Goal: Use online tool/utility: Use online tool/utility

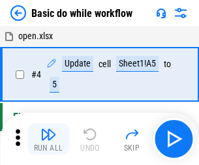
click at [48, 139] on img "button" at bounding box center [49, 135] width 16 height 16
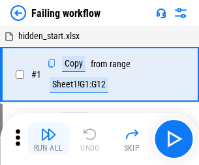
click at [48, 139] on img "button" at bounding box center [49, 135] width 16 height 16
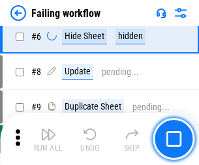
scroll to position [277, 0]
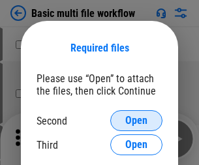
click at [137, 121] on span "Open" at bounding box center [136, 121] width 22 height 10
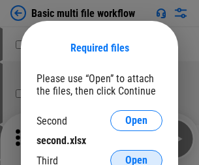
click at [137, 156] on span "Open" at bounding box center [136, 161] width 22 height 10
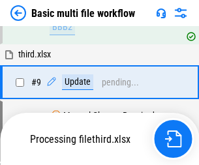
scroll to position [361, 0]
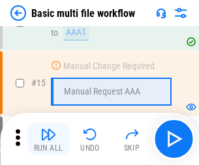
click at [48, 139] on img "button" at bounding box center [49, 135] width 16 height 16
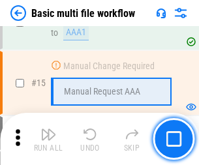
scroll to position [870, 0]
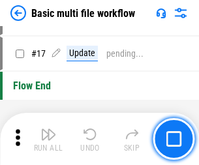
click at [48, 139] on img "button" at bounding box center [49, 135] width 16 height 16
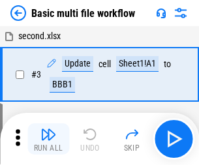
click at [48, 139] on img "button" at bounding box center [49, 135] width 16 height 16
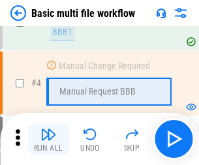
click at [48, 139] on img "button" at bounding box center [49, 135] width 16 height 16
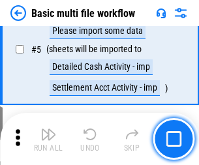
click at [48, 139] on img "button" at bounding box center [49, 135] width 16 height 16
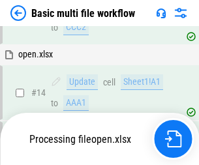
scroll to position [778, 0]
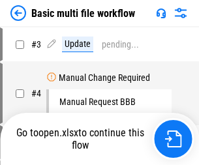
scroll to position [53, 0]
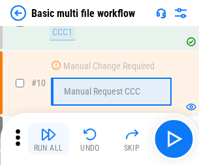
click at [48, 139] on img "button" at bounding box center [49, 135] width 16 height 16
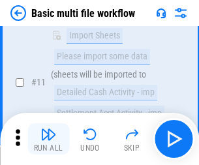
click at [48, 139] on img "button" at bounding box center [49, 135] width 16 height 16
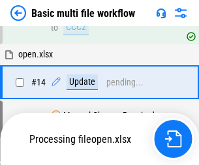
scroll to position [684, 0]
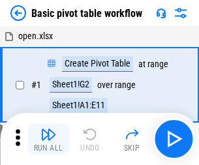
click at [48, 139] on img "button" at bounding box center [49, 135] width 16 height 16
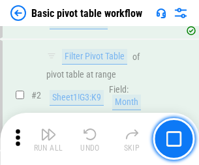
scroll to position [313, 0]
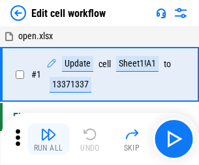
click at [48, 139] on img "button" at bounding box center [49, 135] width 16 height 16
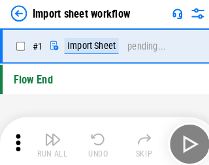
click at [48, 139] on img "button" at bounding box center [51, 135] width 16 height 16
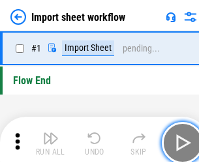
scroll to position [5, 0]
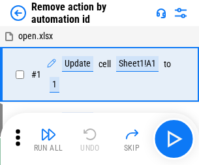
scroll to position [48, 0]
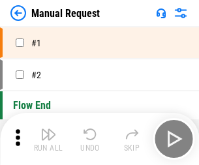
click at [48, 139] on img "button" at bounding box center [49, 135] width 16 height 16
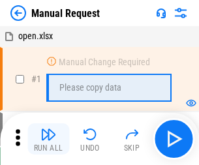
click at [48, 139] on img "button" at bounding box center [49, 135] width 16 height 16
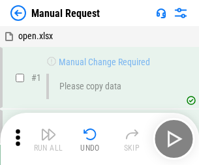
scroll to position [44, 0]
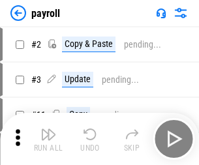
click at [48, 139] on img "button" at bounding box center [49, 135] width 16 height 16
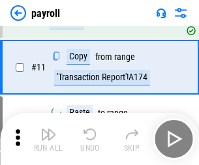
scroll to position [95, 0]
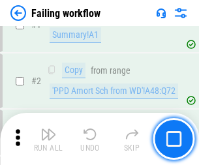
scroll to position [211, 0]
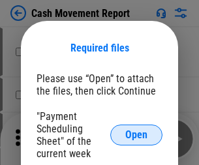
click at [137, 135] on span "Open" at bounding box center [136, 135] width 22 height 10
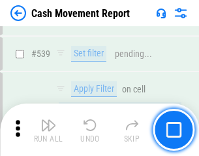
scroll to position [5800, 0]
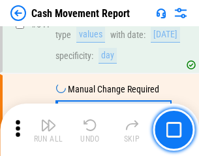
click at [48, 129] on img "button" at bounding box center [49, 125] width 16 height 16
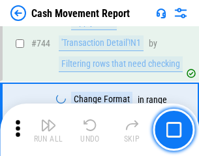
scroll to position [6960, 0]
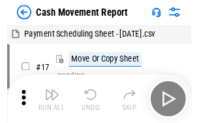
scroll to position [24, 0]
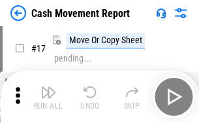
click at [48, 97] on img "button" at bounding box center [49, 92] width 16 height 16
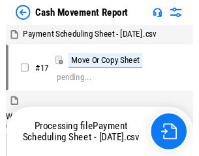
scroll to position [7, 0]
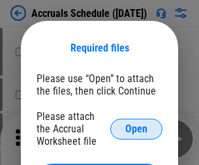
click at [137, 129] on span "Open" at bounding box center [136, 129] width 22 height 10
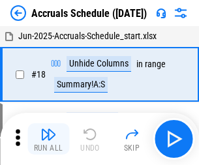
click at [48, 139] on img "button" at bounding box center [49, 135] width 16 height 16
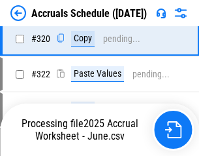
scroll to position [2431, 0]
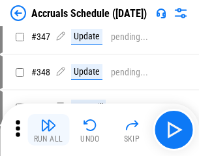
click at [48, 129] on img "button" at bounding box center [49, 125] width 16 height 16
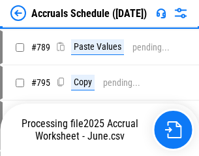
scroll to position [5490, 0]
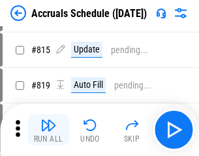
click at [48, 129] on img "button" at bounding box center [49, 125] width 16 height 16
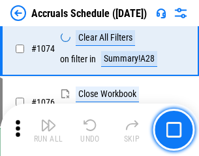
scroll to position [7827, 0]
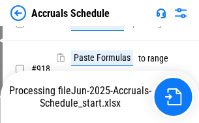
scroll to position [6852, 0]
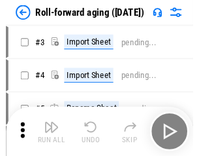
scroll to position [2, 0]
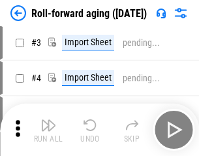
click at [48, 129] on img "button" at bounding box center [49, 125] width 16 height 16
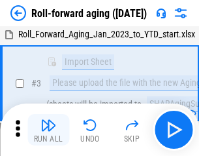
click at [48, 129] on img "button" at bounding box center [49, 125] width 16 height 16
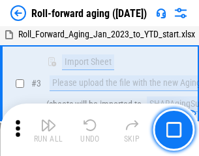
scroll to position [84, 0]
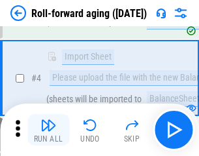
click at [48, 129] on img "button" at bounding box center [49, 125] width 16 height 16
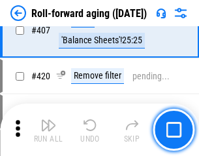
scroll to position [4532, 0]
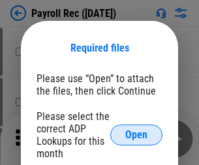
click at [137, 135] on span "Open" at bounding box center [136, 135] width 22 height 10
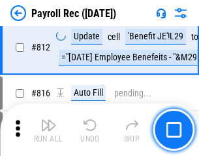
scroll to position [8303, 0]
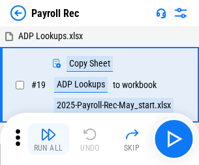
click at [48, 139] on img "button" at bounding box center [49, 135] width 16 height 16
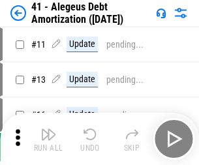
click at [48, 139] on img "button" at bounding box center [49, 135] width 16 height 16
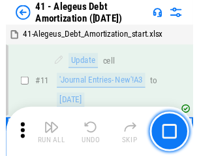
scroll to position [161, 0]
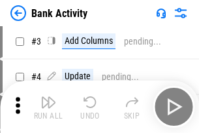
click at [48, 107] on img "button" at bounding box center [49, 102] width 16 height 16
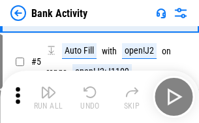
scroll to position [69, 0]
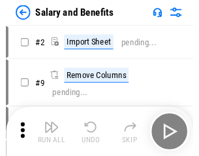
scroll to position [18, 0]
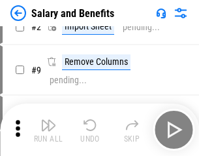
click at [48, 129] on img "button" at bounding box center [49, 125] width 16 height 16
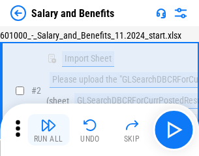
click at [48, 129] on img "button" at bounding box center [49, 125] width 16 height 16
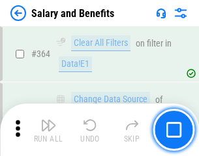
scroll to position [6154, 0]
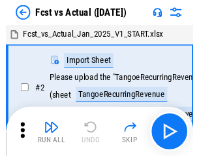
scroll to position [17, 0]
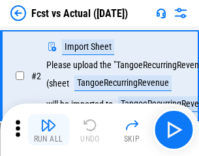
click at [48, 129] on img "button" at bounding box center [49, 125] width 16 height 16
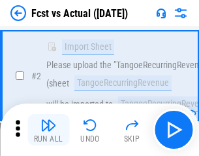
click at [48, 129] on img "button" at bounding box center [49, 125] width 16 height 16
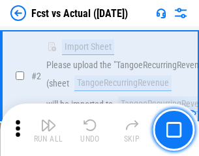
scroll to position [122, 0]
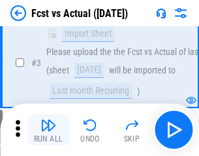
click at [48, 129] on img "button" at bounding box center [49, 125] width 16 height 16
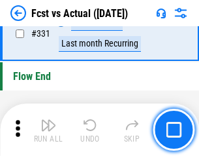
scroll to position [6256, 0]
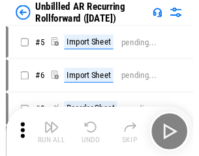
scroll to position [28, 0]
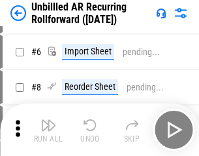
click at [48, 129] on img "button" at bounding box center [49, 125] width 16 height 16
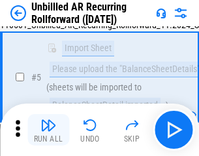
click at [48, 129] on img "button" at bounding box center [49, 125] width 16 height 16
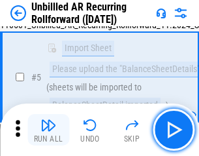
scroll to position [123, 0]
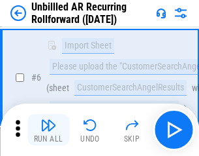
click at [48, 129] on img "button" at bounding box center [49, 125] width 16 height 16
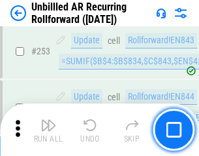
scroll to position [4439, 0]
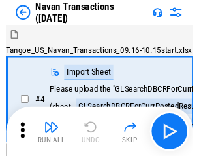
scroll to position [21, 0]
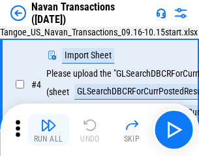
click at [48, 129] on img "button" at bounding box center [49, 125] width 16 height 16
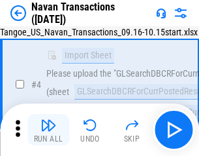
click at [48, 129] on img "button" at bounding box center [49, 125] width 16 height 16
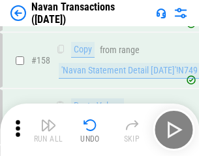
scroll to position [4237, 0]
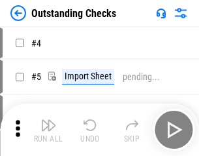
click at [48, 129] on img "button" at bounding box center [49, 125] width 16 height 16
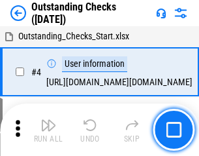
scroll to position [55, 0]
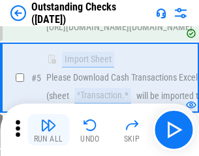
click at [48, 129] on img "button" at bounding box center [49, 125] width 16 height 16
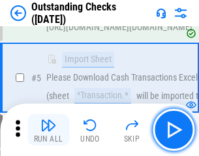
scroll to position [137, 0]
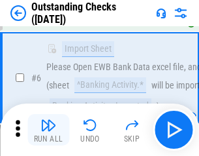
click at [48, 129] on img "button" at bounding box center [49, 125] width 16 height 16
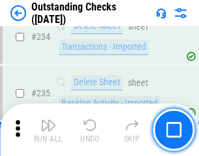
scroll to position [3969, 0]
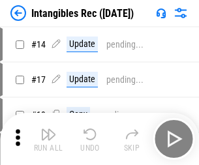
click at [48, 139] on img "button" at bounding box center [49, 135] width 16 height 16
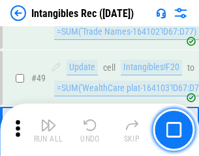
scroll to position [509, 0]
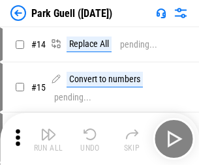
click at [48, 129] on img "button" at bounding box center [49, 135] width 16 height 16
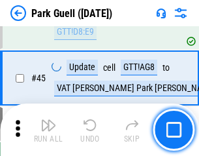
scroll to position [1634, 0]
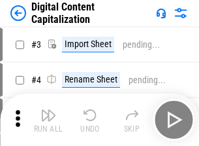
click at [48, 110] on img "button" at bounding box center [49, 115] width 16 height 16
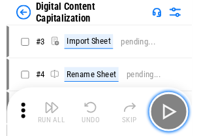
scroll to position [38, 0]
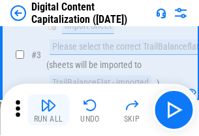
click at [48, 110] on img "button" at bounding box center [49, 105] width 16 height 16
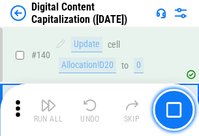
scroll to position [1386, 0]
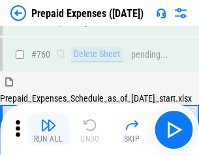
click at [48, 129] on img "button" at bounding box center [49, 125] width 16 height 16
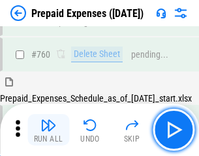
scroll to position [3622, 0]
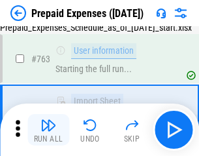
click at [48, 129] on img "button" at bounding box center [49, 125] width 16 height 16
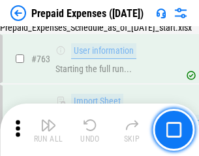
scroll to position [3699, 0]
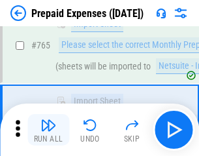
click at [48, 129] on img "button" at bounding box center [49, 125] width 16 height 16
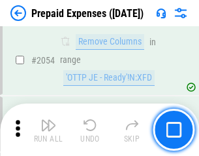
scroll to position [13661, 0]
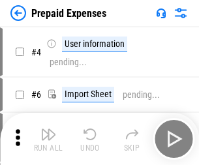
click at [48, 139] on img "button" at bounding box center [49, 135] width 16 height 16
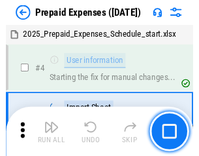
scroll to position [58, 0]
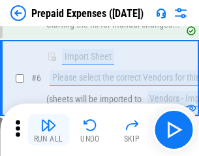
click at [48, 129] on img "button" at bounding box center [49, 125] width 16 height 16
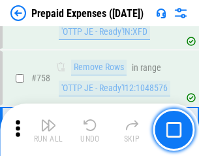
scroll to position [4657, 0]
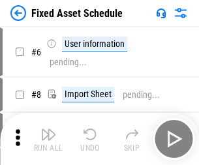
click at [48, 139] on img "button" at bounding box center [49, 135] width 16 height 16
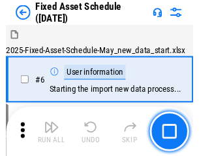
scroll to position [71, 0]
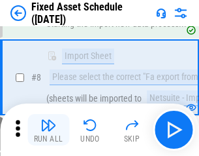
click at [48, 129] on img "button" at bounding box center [49, 125] width 16 height 16
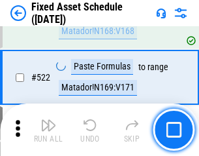
scroll to position [4542, 0]
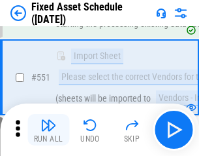
click at [48, 129] on img "button" at bounding box center [49, 125] width 16 height 16
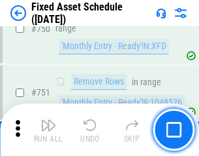
scroll to position [6371, 0]
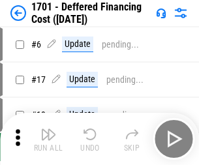
click at [48, 139] on img "button" at bounding box center [49, 135] width 16 height 16
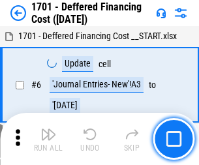
scroll to position [157, 0]
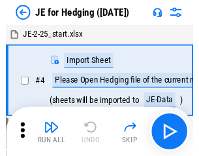
scroll to position [2, 0]
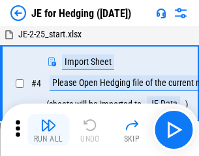
click at [48, 129] on img "button" at bounding box center [49, 125] width 16 height 16
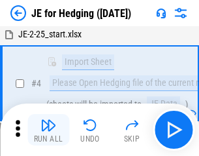
click at [48, 129] on img "button" at bounding box center [49, 125] width 16 height 16
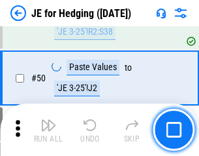
scroll to position [846, 0]
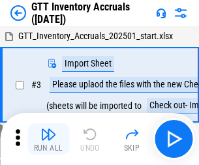
click at [48, 129] on img "button" at bounding box center [49, 135] width 16 height 16
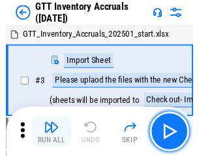
scroll to position [2, 0]
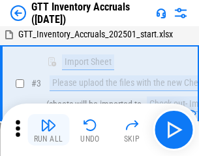
click at [48, 129] on img "button" at bounding box center [49, 125] width 16 height 16
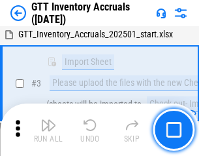
scroll to position [84, 0]
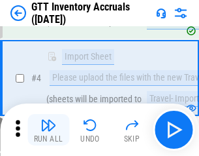
click at [48, 129] on img "button" at bounding box center [49, 125] width 16 height 16
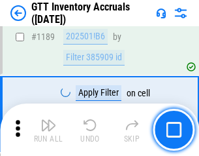
scroll to position [10672, 0]
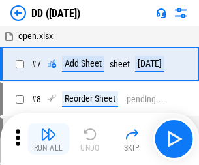
click at [48, 139] on img "button" at bounding box center [49, 135] width 16 height 16
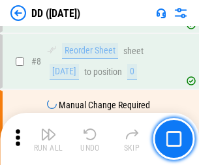
scroll to position [126, 0]
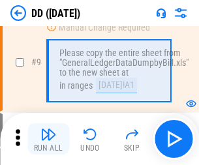
click at [48, 139] on img "button" at bounding box center [49, 135] width 16 height 16
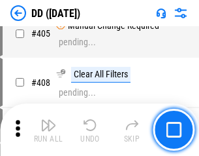
scroll to position [5847, 0]
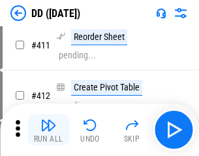
click at [48, 129] on img "button" at bounding box center [49, 125] width 16 height 16
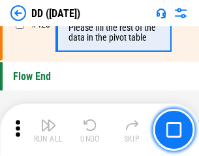
scroll to position [6255, 0]
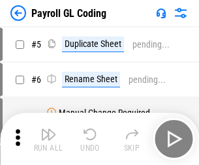
click at [48, 139] on img "button" at bounding box center [49, 135] width 16 height 16
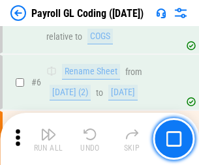
scroll to position [157, 0]
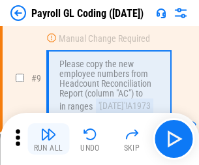
click at [48, 139] on img "button" at bounding box center [49, 135] width 16 height 16
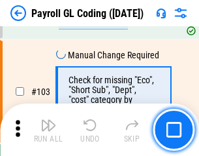
scroll to position [3066, 0]
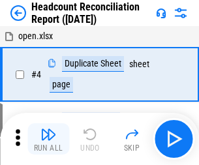
click at [48, 139] on img "button" at bounding box center [49, 135] width 16 height 16
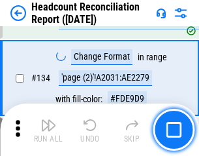
scroll to position [1571, 0]
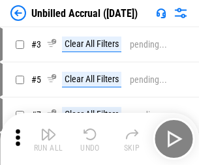
click at [48, 139] on img "button" at bounding box center [49, 135] width 16 height 16
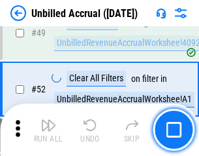
scroll to position [1185, 0]
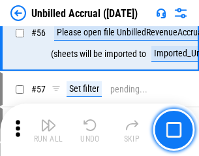
click at [48, 129] on img "button" at bounding box center [49, 125] width 16 height 16
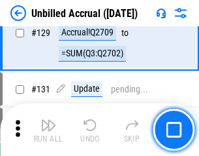
scroll to position [3893, 0]
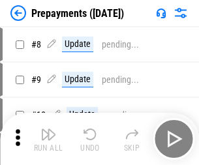
click at [48, 139] on img "button" at bounding box center [49, 135] width 16 height 16
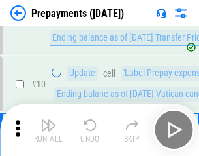
scroll to position [82, 0]
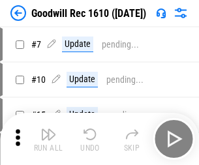
click at [48, 139] on img "button" at bounding box center [49, 135] width 16 height 16
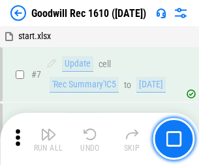
scroll to position [223, 0]
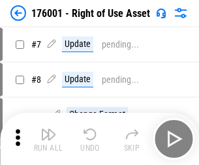
click at [48, 139] on img "button" at bounding box center [49, 135] width 16 height 16
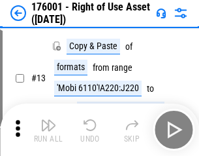
scroll to position [84, 0]
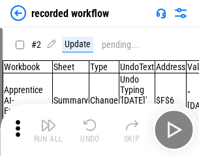
click at [48, 129] on img "button" at bounding box center [49, 125] width 16 height 16
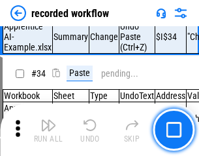
scroll to position [4085, 0]
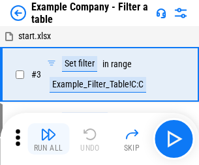
click at [48, 139] on img "button" at bounding box center [49, 135] width 16 height 16
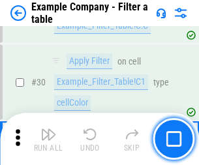
scroll to position [1196, 0]
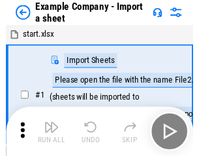
scroll to position [20, 0]
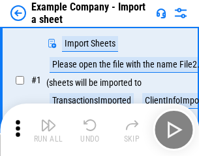
click at [48, 129] on img "button" at bounding box center [49, 125] width 16 height 16
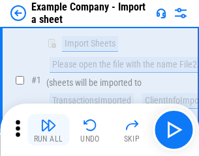
click at [48, 129] on img "button" at bounding box center [49, 125] width 16 height 16
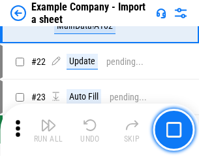
scroll to position [289, 0]
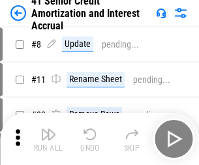
click at [48, 129] on img "button" at bounding box center [49, 135] width 16 height 16
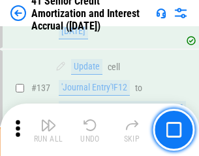
scroll to position [1200, 0]
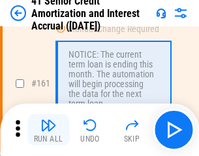
click at [48, 129] on img "button" at bounding box center [49, 125] width 16 height 16
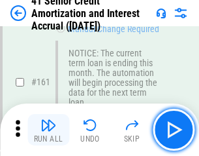
scroll to position [1398, 0]
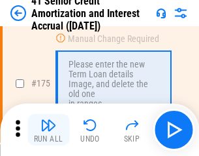
click at [48, 129] on img "button" at bounding box center [49, 125] width 16 height 16
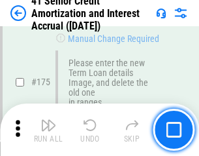
scroll to position [1530, 0]
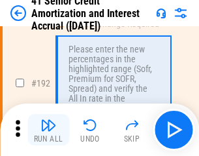
click at [48, 129] on img "button" at bounding box center [49, 125] width 16 height 16
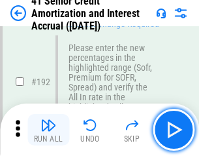
scroll to position [1668, 0]
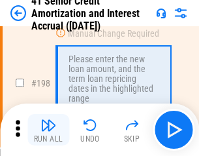
click at [48, 129] on img "button" at bounding box center [49, 125] width 16 height 16
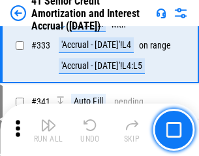
scroll to position [3339, 0]
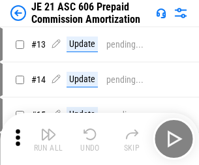
click at [48, 129] on img "button" at bounding box center [49, 135] width 16 height 16
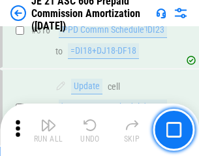
scroll to position [2440, 0]
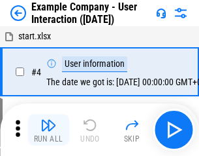
click at [48, 129] on img "button" at bounding box center [49, 125] width 16 height 16
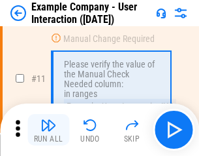
click at [48, 129] on img "button" at bounding box center [49, 125] width 16 height 16
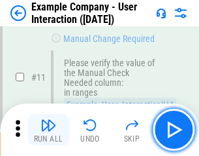
scroll to position [283, 0]
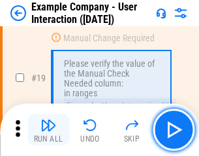
click at [48, 129] on img "button" at bounding box center [49, 125] width 16 height 16
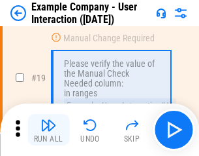
click at [48, 129] on img "button" at bounding box center [49, 125] width 16 height 16
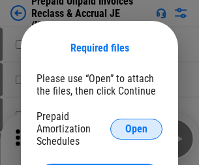
click at [137, 129] on span "Open" at bounding box center [136, 129] width 22 height 10
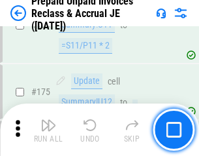
scroll to position [1764, 0]
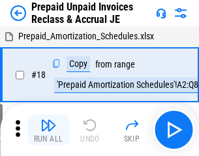
click at [48, 129] on img "button" at bounding box center [49, 125] width 16 height 16
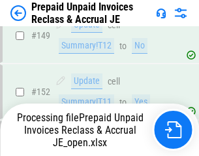
scroll to position [1137, 0]
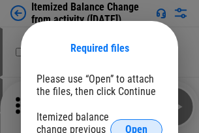
click at [137, 124] on span "Open" at bounding box center [136, 129] width 22 height 10
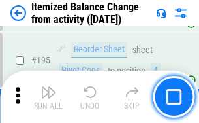
scroll to position [2515, 0]
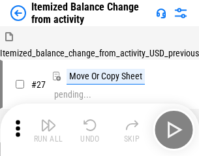
scroll to position [20, 0]
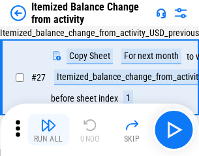
click at [48, 129] on img "button" at bounding box center [49, 125] width 16 height 16
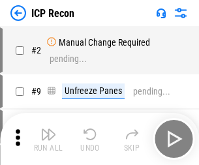
scroll to position [6, 0]
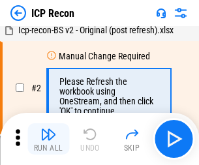
click at [48, 139] on img "button" at bounding box center [49, 135] width 16 height 16
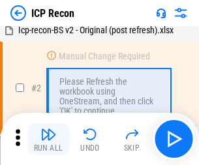
click at [48, 139] on img "button" at bounding box center [49, 135] width 16 height 16
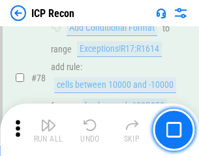
scroll to position [1281, 0]
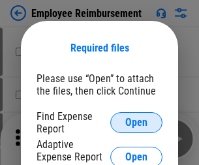
click at [137, 123] on span "Open" at bounding box center [136, 123] width 22 height 10
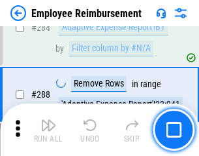
scroll to position [3552, 0]
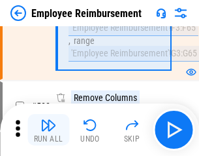
click at [48, 129] on img "button" at bounding box center [49, 125] width 16 height 16
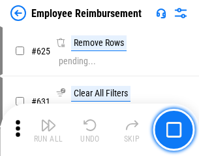
scroll to position [7825, 0]
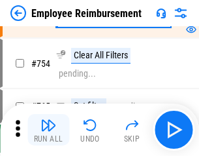
click at [48, 129] on img "button" at bounding box center [49, 125] width 16 height 16
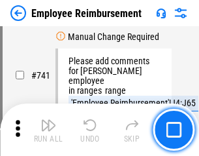
scroll to position [9169, 0]
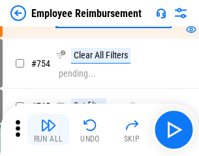
click at [48, 129] on img "button" at bounding box center [49, 125] width 16 height 16
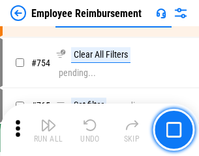
click at [48, 129] on img "button" at bounding box center [49, 125] width 16 height 16
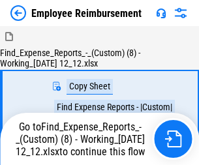
scroll to position [44, 0]
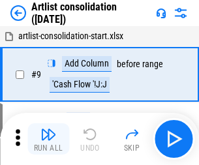
click at [48, 139] on img "button" at bounding box center [49, 135] width 16 height 16
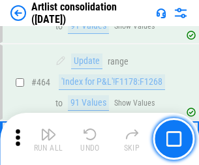
scroll to position [5723, 0]
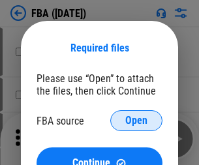
click at [137, 121] on span "Open" at bounding box center [136, 121] width 22 height 10
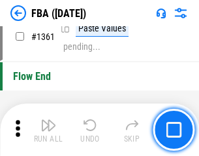
scroll to position [14035, 0]
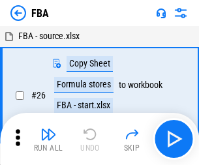
scroll to position [13, 0]
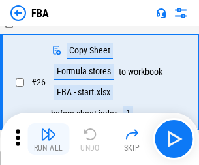
click at [48, 139] on img "button" at bounding box center [49, 135] width 16 height 16
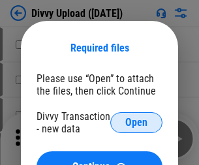
click at [137, 123] on span "Open" at bounding box center [136, 123] width 22 height 10
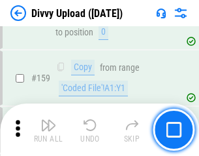
scroll to position [1353, 0]
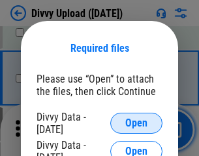
click at [137, 123] on span "Open" at bounding box center [136, 123] width 22 height 10
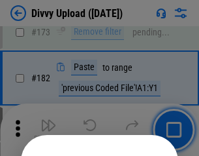
scroll to position [1467, 0]
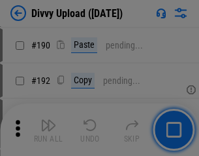
scroll to position [1649, 0]
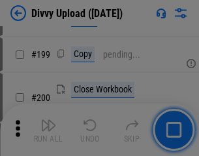
scroll to position [1900, 0]
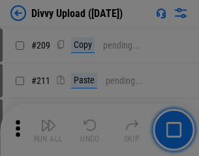
scroll to position [2220, 0]
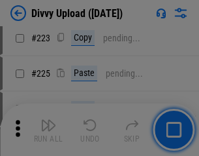
scroll to position [2608, 0]
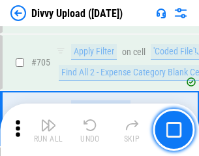
scroll to position [8940, 0]
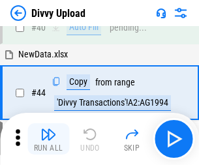
click at [48, 139] on img "button" at bounding box center [49, 135] width 16 height 16
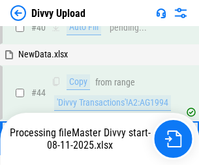
scroll to position [144, 0]
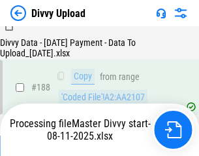
scroll to position [1538, 0]
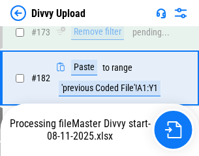
scroll to position [1462, 0]
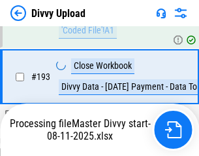
scroll to position [1761, 0]
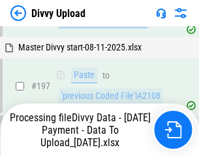
scroll to position [2039, 0]
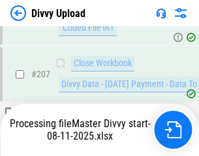
scroll to position [2403, 0]
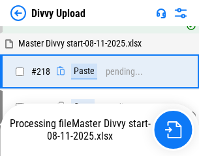
scroll to position [2814, 0]
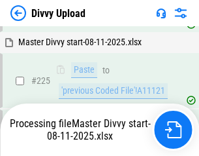
scroll to position [3102, 0]
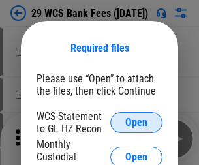
click at [137, 123] on span "Open" at bounding box center [136, 123] width 22 height 10
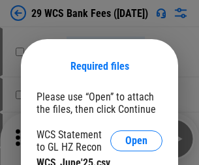
scroll to position [18, 0]
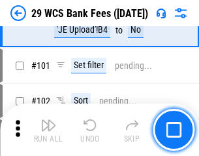
scroll to position [1274, 0]
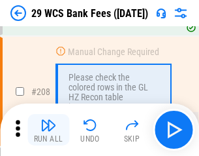
click at [48, 129] on img "button" at bounding box center [49, 125] width 16 height 16
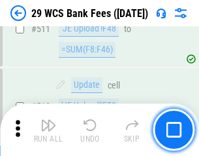
scroll to position [6575, 0]
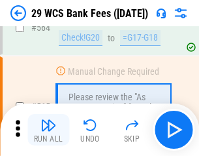
click at [48, 129] on img "button" at bounding box center [49, 125] width 16 height 16
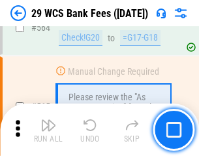
scroll to position [7068, 0]
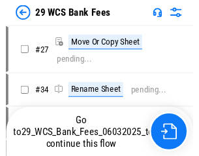
scroll to position [2, 0]
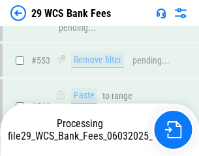
scroll to position [6977, 0]
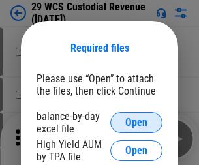
click at [137, 123] on span "Open" at bounding box center [136, 123] width 22 height 10
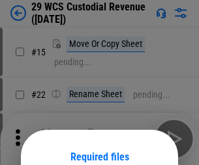
scroll to position [109, 0]
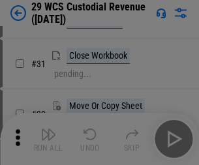
scroll to position [280, 0]
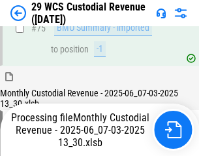
scroll to position [1365, 0]
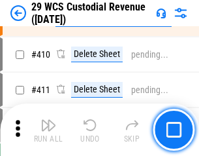
click at [48, 129] on img "button" at bounding box center [49, 125] width 16 height 16
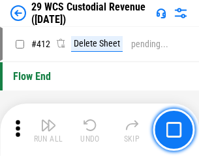
scroll to position [6241, 0]
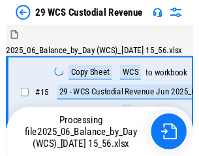
scroll to position [31, 0]
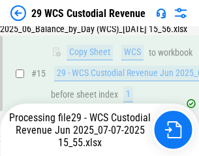
scroll to position [296, 0]
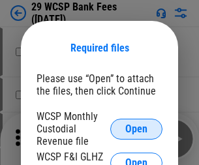
click at [137, 129] on span "Open" at bounding box center [136, 129] width 22 height 10
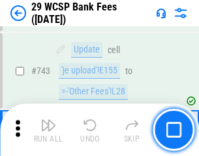
scroll to position [6586, 0]
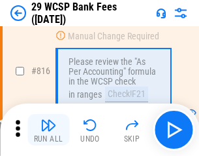
click at [48, 129] on img "button" at bounding box center [49, 125] width 16 height 16
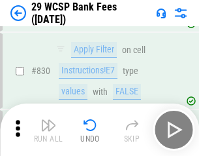
scroll to position [8292, 0]
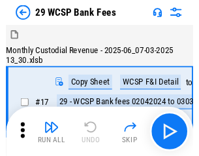
scroll to position [31, 0]
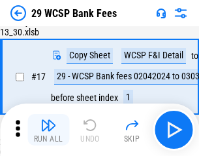
click at [48, 129] on img "button" at bounding box center [49, 125] width 16 height 16
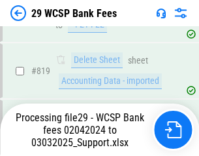
scroll to position [8113, 0]
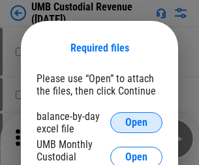
click at [137, 123] on span "Open" at bounding box center [136, 123] width 22 height 10
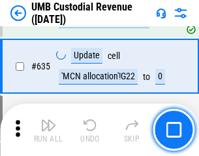
scroll to position [6839, 0]
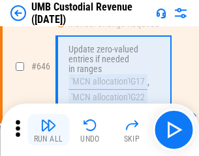
click at [48, 129] on img "button" at bounding box center [49, 125] width 16 height 16
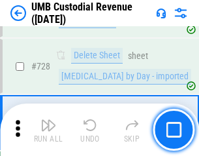
scroll to position [8062, 0]
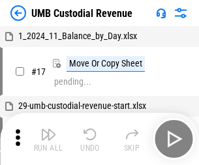
scroll to position [10, 0]
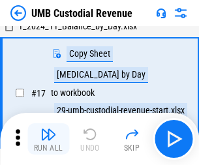
click at [48, 139] on img "button" at bounding box center [49, 135] width 16 height 16
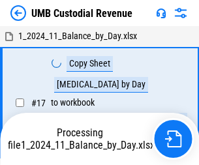
scroll to position [10, 0]
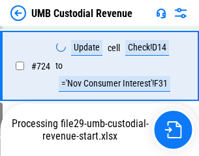
scroll to position [7976, 0]
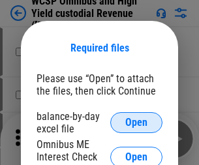
click at [137, 123] on span "Open" at bounding box center [136, 123] width 22 height 10
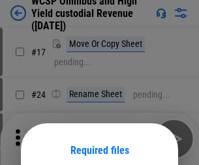
scroll to position [103, 0]
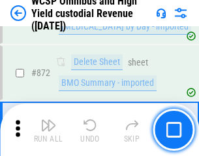
scroll to position [11061, 0]
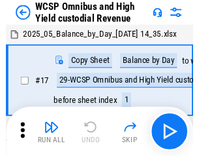
scroll to position [7, 0]
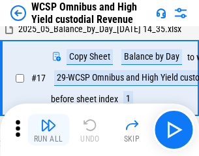
click at [48, 129] on img "button" at bounding box center [49, 125] width 16 height 16
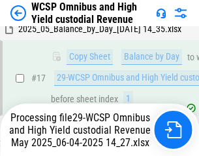
scroll to position [272, 0]
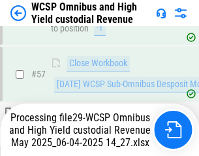
scroll to position [1341, 0]
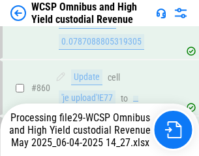
scroll to position [11031, 0]
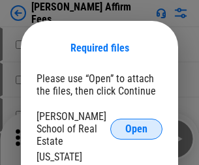
click at [137, 124] on span "Open" at bounding box center [136, 129] width 22 height 10
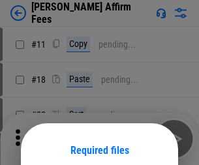
scroll to position [103, 0]
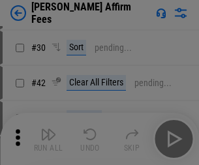
scroll to position [266, 0]
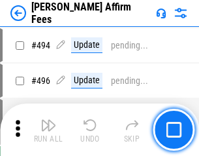
scroll to position [3554, 0]
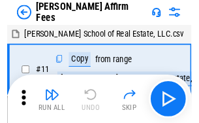
scroll to position [13, 0]
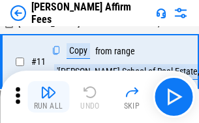
click at [48, 97] on img "button" at bounding box center [49, 92] width 16 height 16
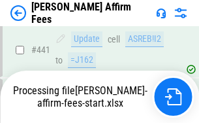
scroll to position [3427, 0]
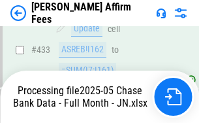
scroll to position [3427, 0]
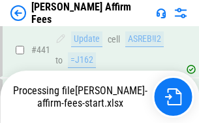
scroll to position [3427, 0]
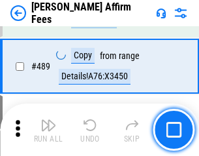
scroll to position [3411, 0]
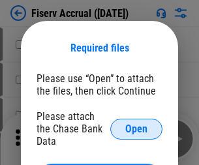
click at [137, 124] on span "Open" at bounding box center [136, 129] width 22 height 10
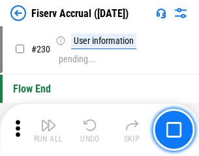
scroll to position [4141, 0]
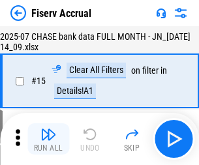
click at [48, 139] on img "button" at bounding box center [49, 135] width 16 height 16
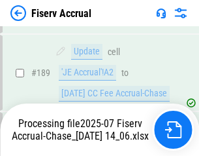
scroll to position [3359, 0]
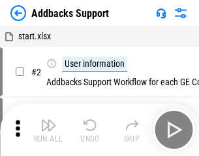
click at [48, 129] on img "button" at bounding box center [49, 125] width 16 height 16
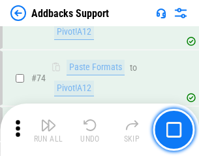
scroll to position [951, 0]
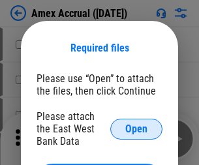
click at [137, 129] on span "Open" at bounding box center [136, 129] width 22 height 10
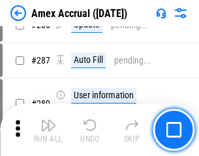
scroll to position [3578, 0]
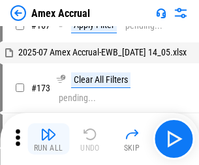
click at [48, 139] on img "button" at bounding box center [49, 135] width 16 height 16
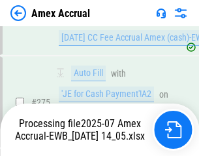
scroll to position [3895, 0]
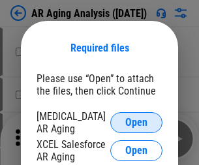
click at [137, 121] on span "Open" at bounding box center [136, 123] width 22 height 10
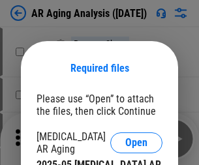
scroll to position [20, 0]
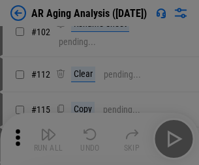
scroll to position [180, 0]
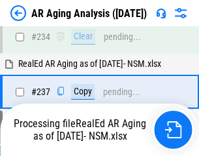
scroll to position [2026, 0]
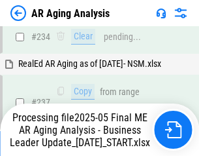
scroll to position [2011, 0]
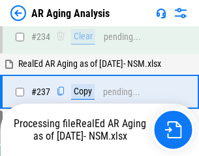
scroll to position [2011, 0]
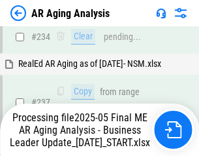
scroll to position [2065, 0]
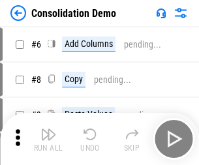
click at [48, 139] on img "button" at bounding box center [49, 135] width 16 height 16
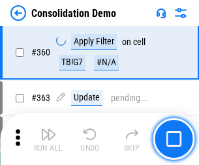
scroll to position [4380, 0]
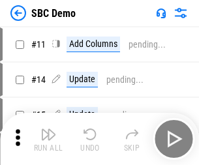
click at [48, 139] on img "button" at bounding box center [49, 135] width 16 height 16
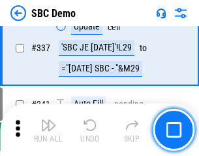
scroll to position [3438, 0]
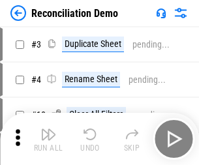
click at [48, 139] on img "button" at bounding box center [49, 135] width 16 height 16
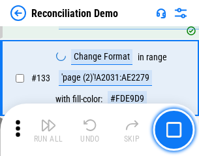
scroll to position [1552, 0]
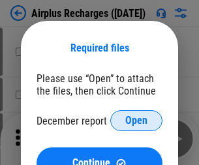
click at [137, 121] on span "Open" at bounding box center [136, 121] width 22 height 10
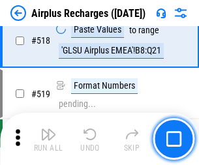
scroll to position [5624, 0]
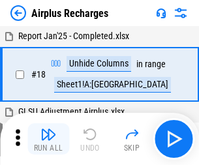
click at [48, 139] on img "button" at bounding box center [49, 135] width 16 height 16
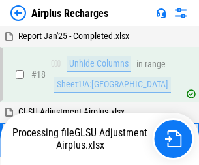
scroll to position [58, 0]
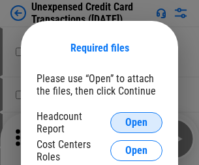
click at [137, 123] on span "Open" at bounding box center [136, 123] width 22 height 10
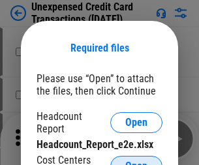
click at [137, 161] on span "Open" at bounding box center [136, 166] width 22 height 10
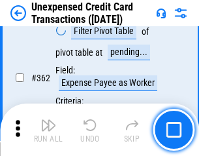
scroll to position [3361, 0]
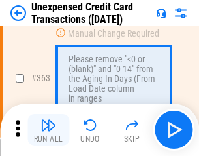
click at [48, 129] on img "button" at bounding box center [49, 125] width 16 height 16
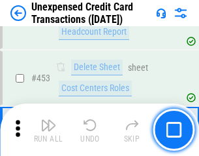
scroll to position [4457, 0]
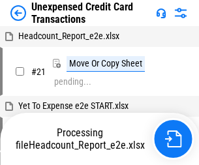
scroll to position [20, 0]
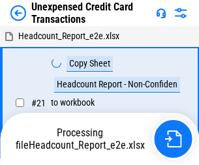
scroll to position [20, 0]
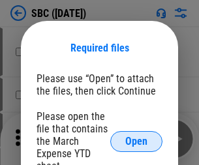
click at [137, 141] on span "Open" at bounding box center [136, 142] width 22 height 10
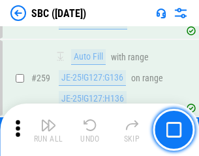
scroll to position [2554, 0]
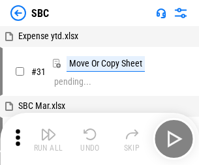
click at [48, 139] on img "button" at bounding box center [49, 135] width 16 height 16
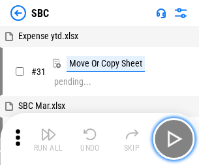
scroll to position [13, 0]
